Goal: Transaction & Acquisition: Purchase product/service

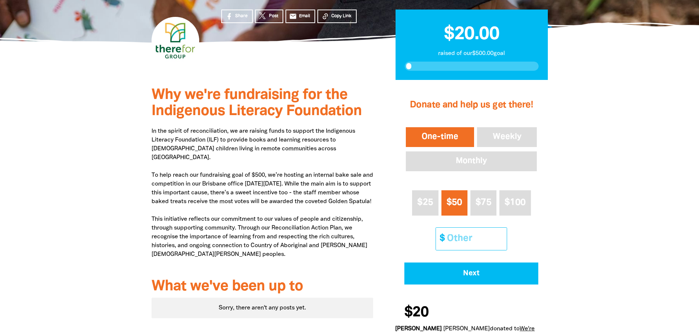
drag, startPoint x: 466, startPoint y: 233, endPoint x: 477, endPoint y: 234, distance: 11.0
click at [466, 233] on input "Other Amount" at bounding box center [474, 239] width 65 height 22
type input "20"
click at [626, 250] on div at bounding box center [349, 219] width 699 height 278
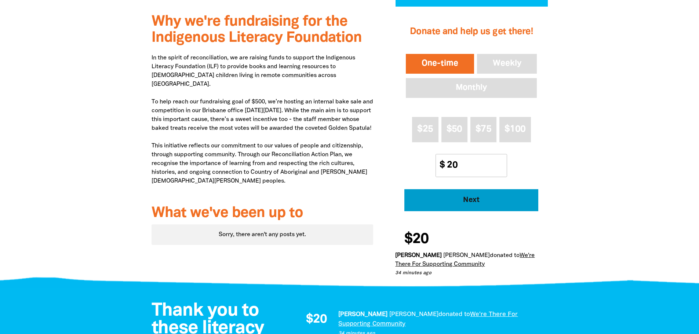
click at [490, 204] on span "Next" at bounding box center [472, 200] width 114 height 7
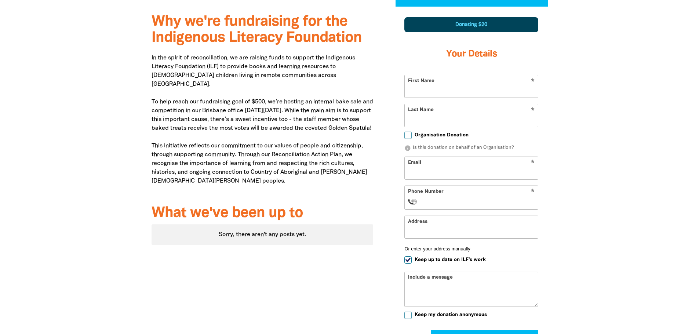
scroll to position [255, 0]
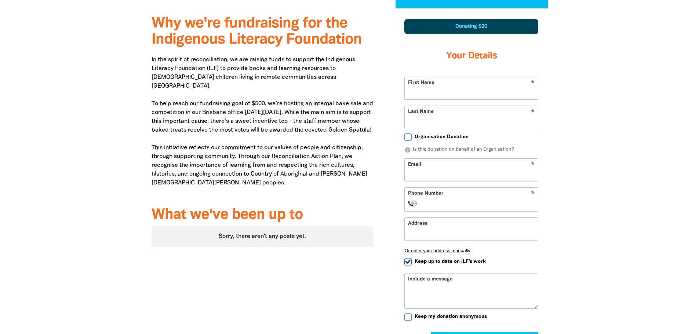
click at [434, 90] on input "First Name" at bounding box center [471, 88] width 133 height 22
type input "[PERSON_NAME]"
type input "[EMAIL_ADDRESS][DOMAIN_NAME]"
select select "AU"
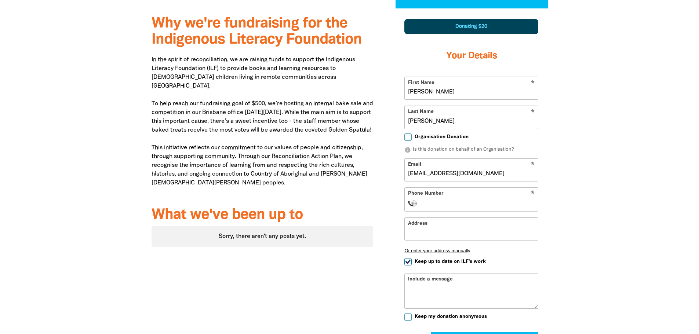
type input "0457 296 637"
type input "[STREET_ADDRESS]"
type input "0457 296 637"
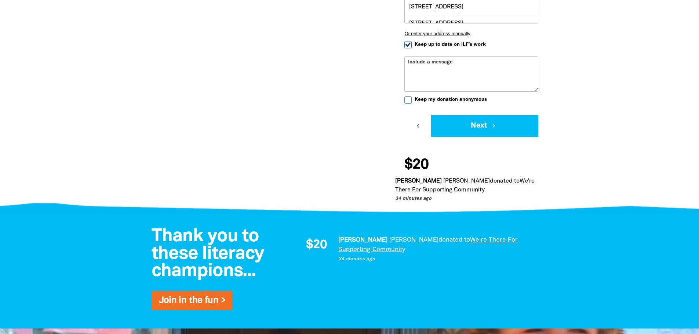
scroll to position [549, 0]
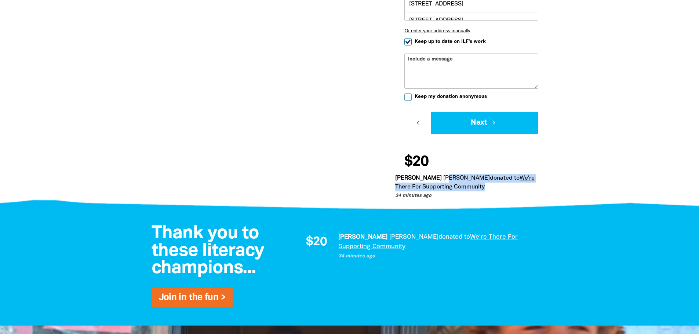
drag, startPoint x: 462, startPoint y: 155, endPoint x: 541, endPoint y: 166, distance: 79.4
click at [540, 174] on p "[PERSON_NAME] donated to We're There For Supporting Community" at bounding box center [468, 183] width 146 height 18
click at [547, 171] on div "$20 [PERSON_NAME] donated to We're There For Supporting Community 34 minutes ago" at bounding box center [471, 176] width 152 height 50
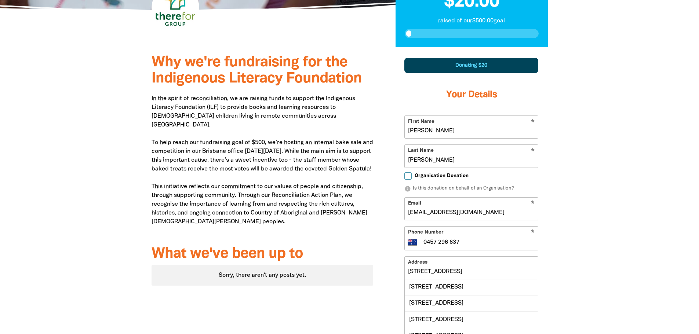
scroll to position [255, 0]
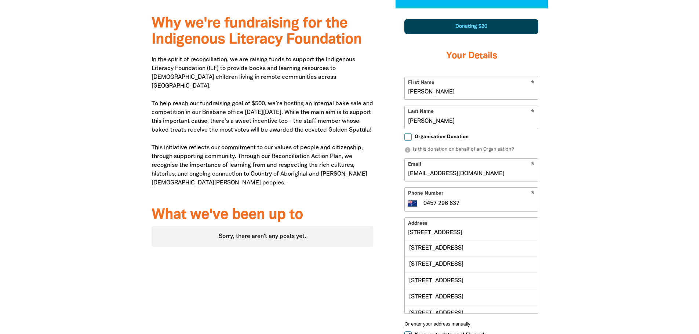
drag, startPoint x: 473, startPoint y: 175, endPoint x: 477, endPoint y: 175, distance: 4.0
click at [473, 175] on input "[EMAIL_ADDRESS][DOMAIN_NAME]" at bounding box center [471, 170] width 133 height 22
click at [569, 176] on div "Why we're fundraising for the Indigenous Literacy Foundation In the spirit of r…" at bounding box center [350, 254] width 441 height 492
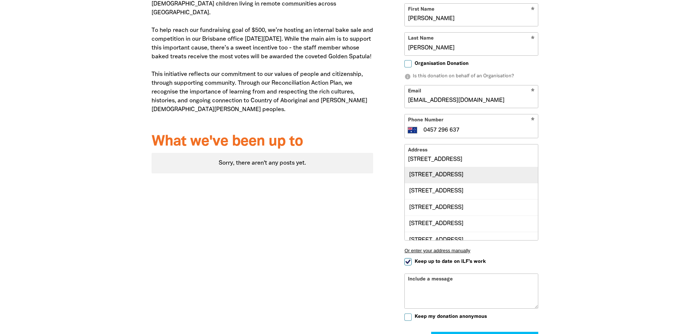
scroll to position [0, 0]
click at [489, 158] on input "[STREET_ADDRESS]" at bounding box center [471, 156] width 133 height 22
click at [594, 177] on div at bounding box center [349, 181] width 699 height 492
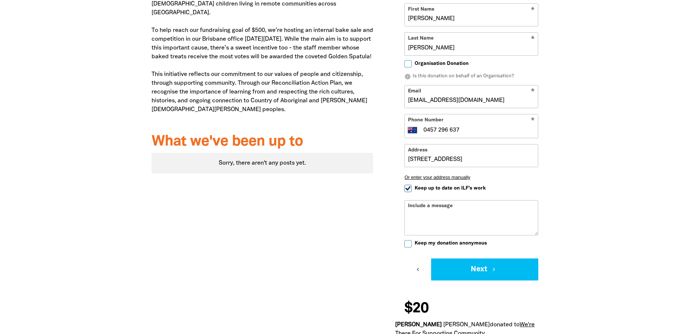
click at [406, 189] on input "Keep up to date on ILF's work" at bounding box center [408, 188] width 7 height 7
checkbox input "false"
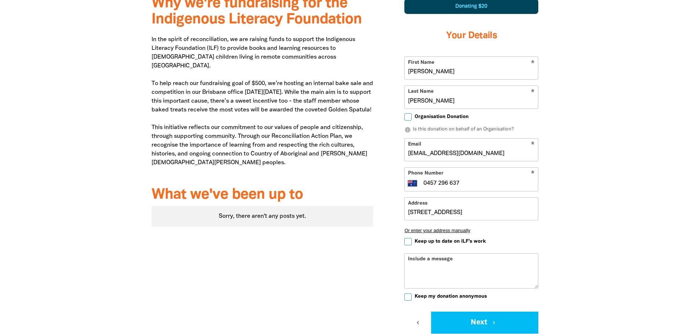
scroll to position [218, 0]
